Goal: Find specific page/section

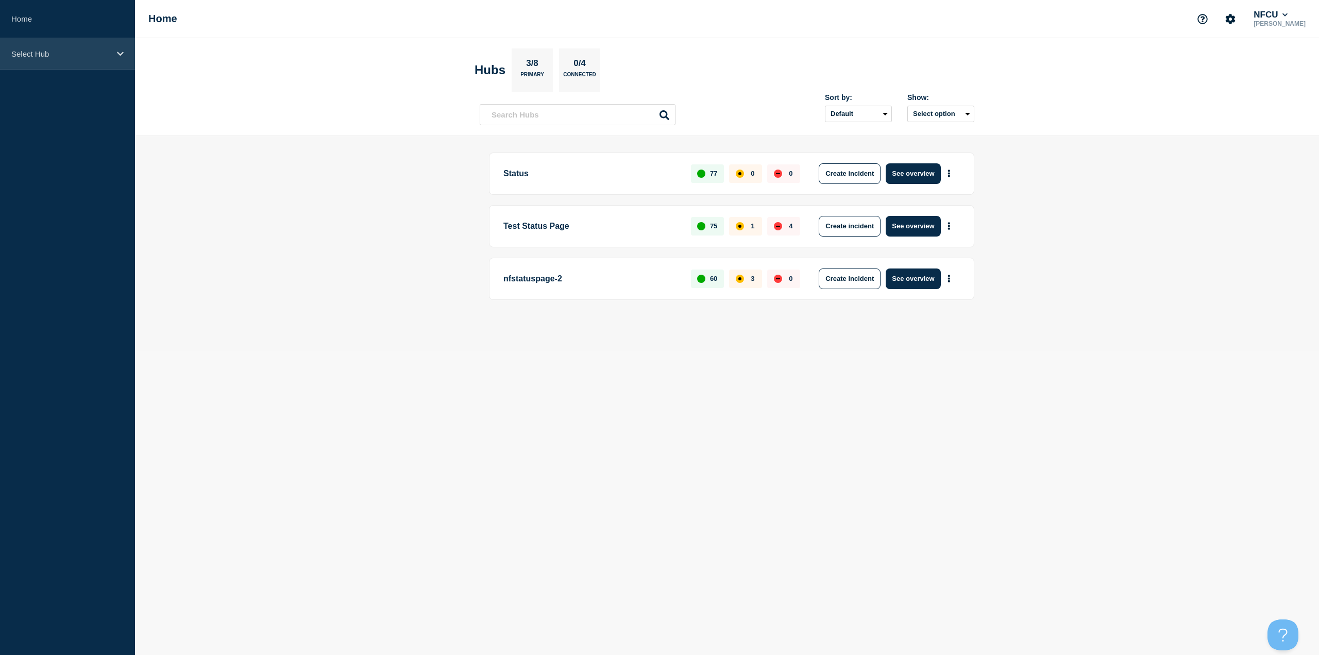
click at [37, 68] on div "Select Hub" at bounding box center [67, 53] width 135 height 31
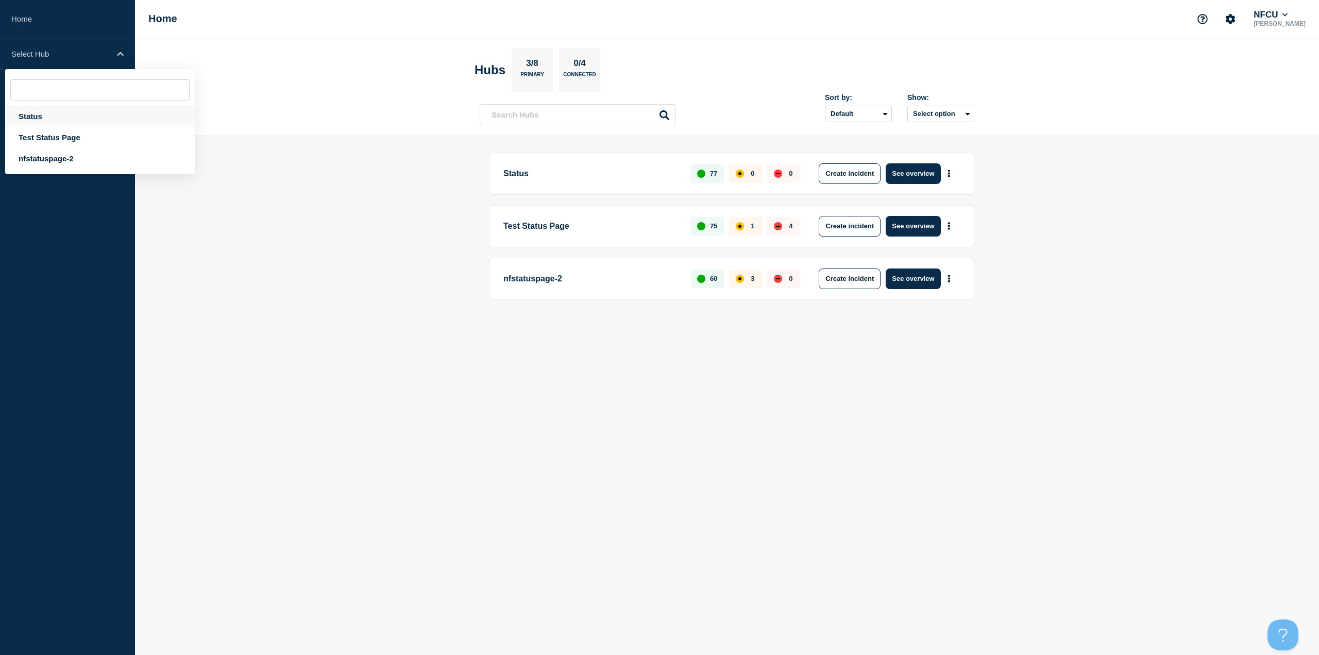
click at [39, 115] on div "Status" at bounding box center [100, 116] width 190 height 21
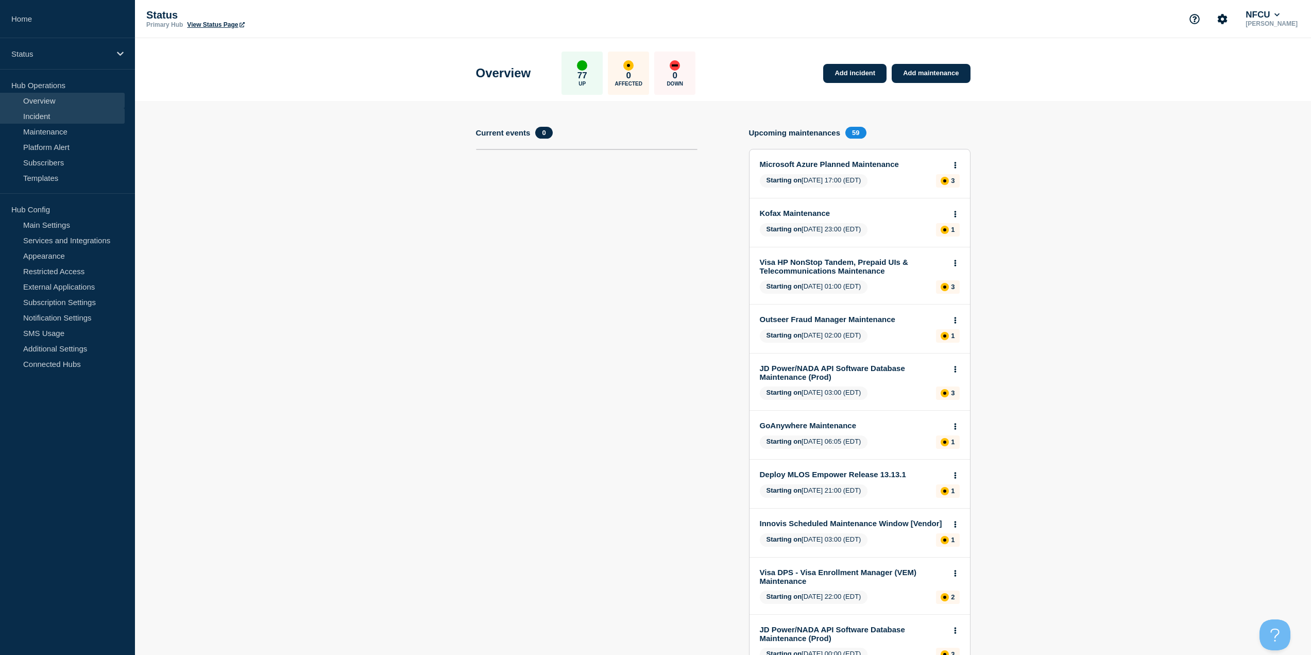
click at [38, 114] on link "Incident" at bounding box center [62, 115] width 125 height 15
